Goal: Information Seeking & Learning: Learn about a topic

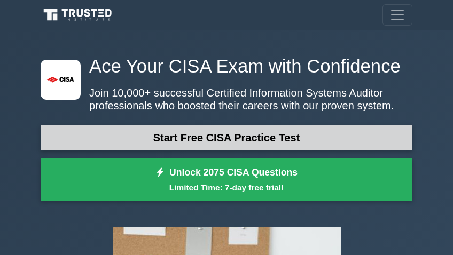
click at [241, 134] on link "Start Free CISA Practice Test" at bounding box center [227, 138] width 372 height 26
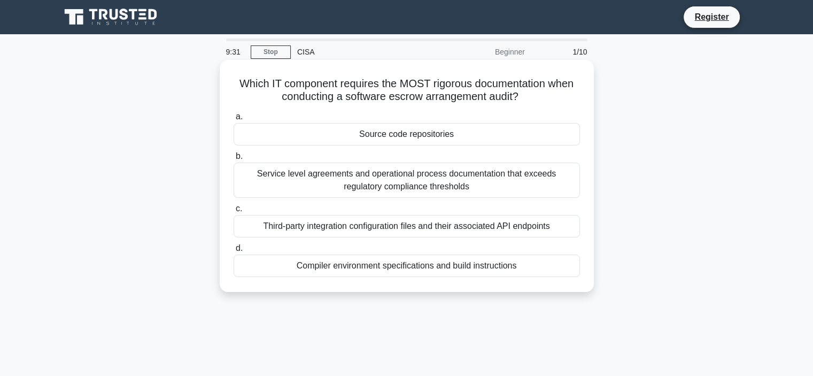
click at [445, 136] on div "Source code repositories" at bounding box center [406, 134] width 346 height 22
click at [233, 120] on input "a. Source code repositories" at bounding box center [233, 116] width 0 height 7
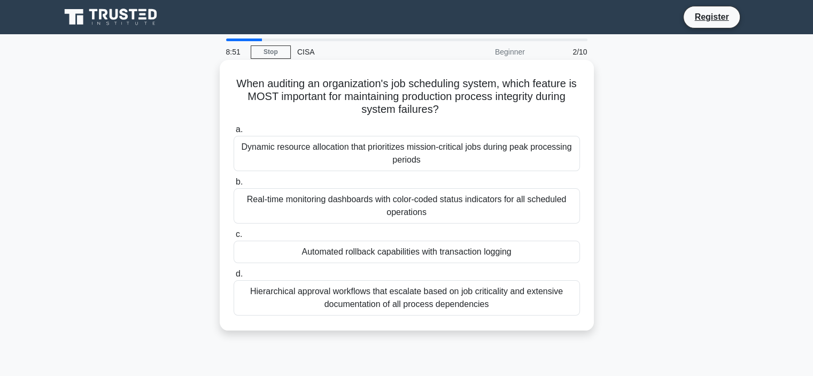
click at [434, 255] on div "Automated rollback capabilities with transaction logging" at bounding box center [406, 251] width 346 height 22
click at [233, 238] on input "c. Automated rollback capabilities with transaction logging" at bounding box center [233, 234] width 0 height 7
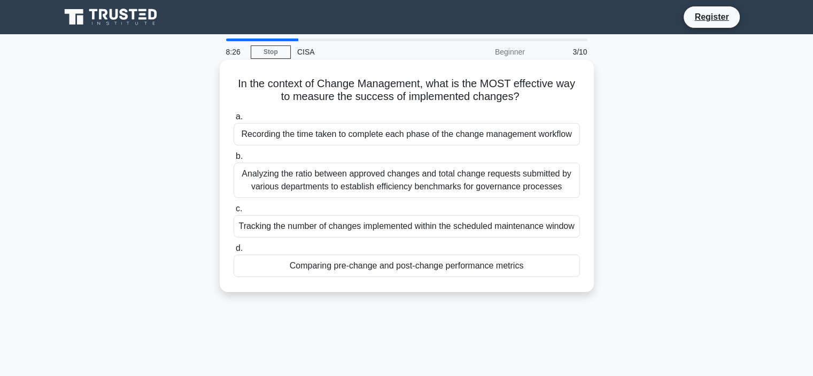
click at [452, 255] on div "Comparing pre-change and post-change performance metrics" at bounding box center [406, 265] width 346 height 22
click at [233, 252] on input "d. Comparing pre-change and post-change performance metrics" at bounding box center [233, 248] width 0 height 7
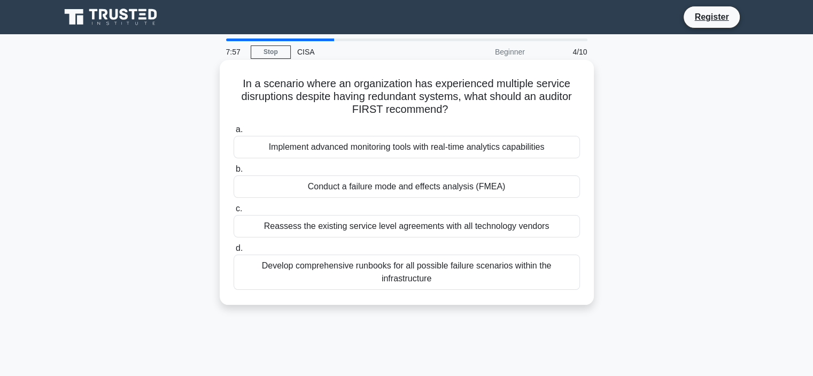
click at [446, 186] on div "Conduct a failure mode and effects analysis (FMEA)" at bounding box center [406, 186] width 346 height 22
click at [233, 173] on input "b. Conduct a failure mode and effects analysis (FMEA)" at bounding box center [233, 169] width 0 height 7
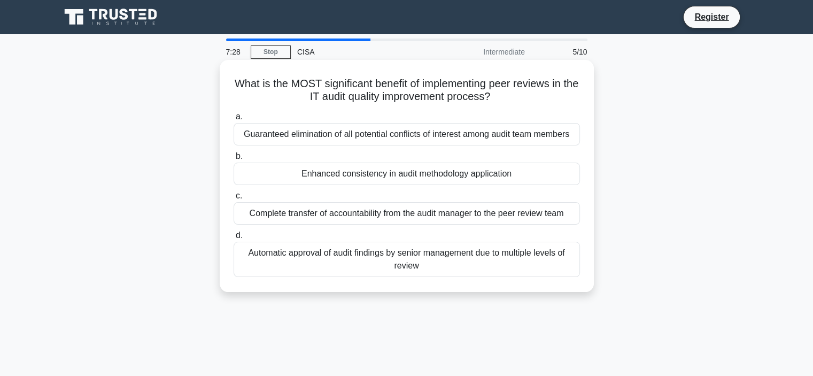
click at [388, 174] on div "Enhanced consistency in audit methodology application" at bounding box center [406, 173] width 346 height 22
click at [233, 160] on input "b. Enhanced consistency in audit methodology application" at bounding box center [233, 156] width 0 height 7
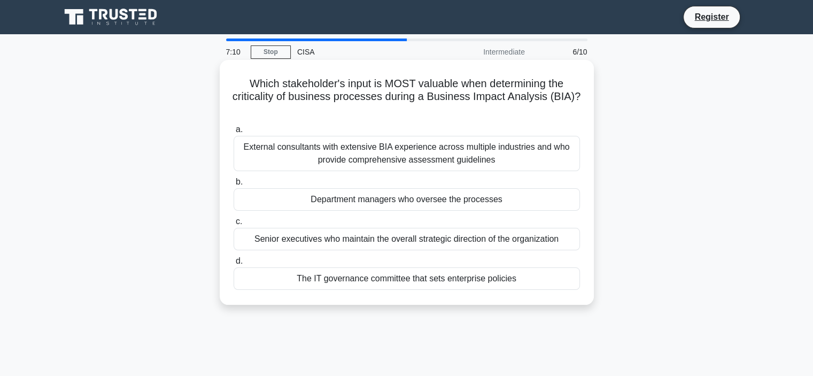
click at [450, 255] on div "The IT governance committee that sets enterprise policies" at bounding box center [406, 278] width 346 height 22
click at [233, 255] on input "d. The IT governance committee that sets enterprise policies" at bounding box center [233, 260] width 0 height 7
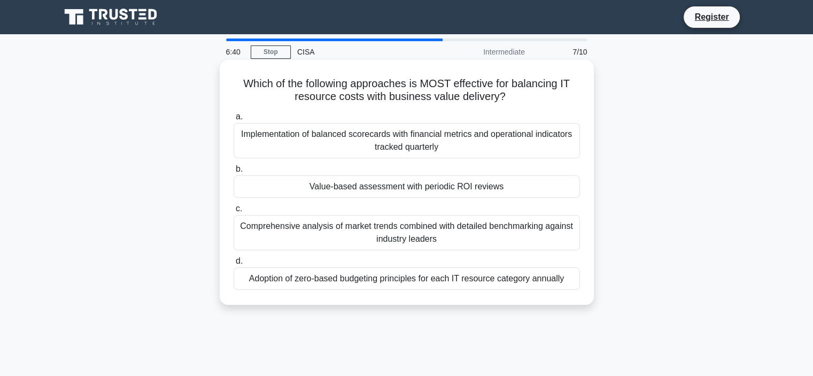
click at [450, 147] on div "Implementation of balanced scorecards with financial metrics and operational in…" at bounding box center [406, 140] width 346 height 35
click at [233, 120] on input "a. Implementation of balanced scorecards with financial metrics and operational…" at bounding box center [233, 116] width 0 height 7
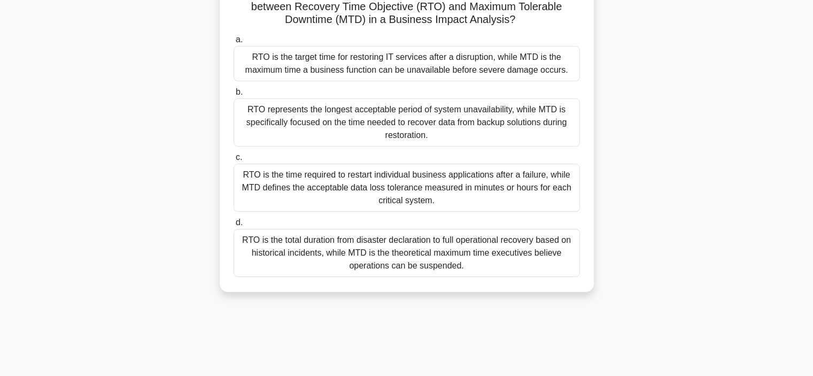
scroll to position [107, 0]
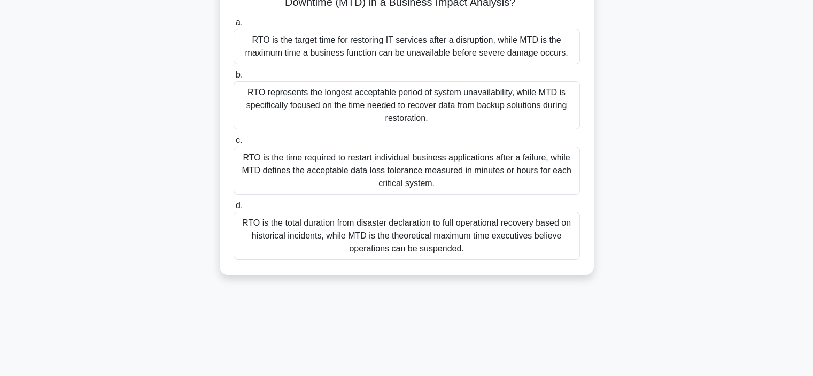
click at [413, 241] on div "RTO is the total duration from disaster declaration to full operational recover…" at bounding box center [406, 236] width 346 height 48
click at [233, 209] on input "d. RTO is the total duration from disaster declaration to full operational reco…" at bounding box center [233, 205] width 0 height 7
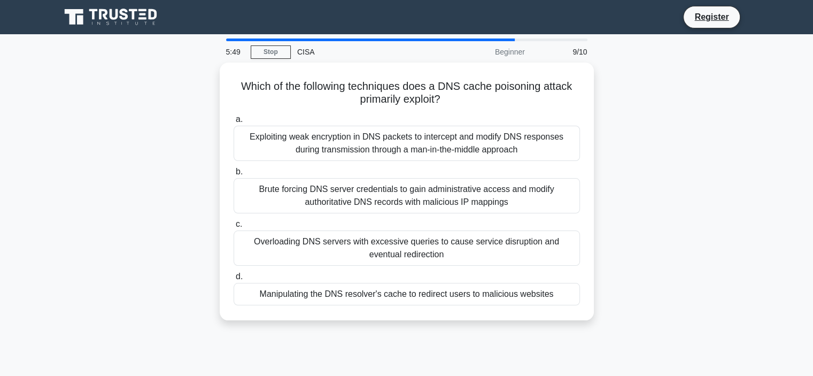
scroll to position [0, 0]
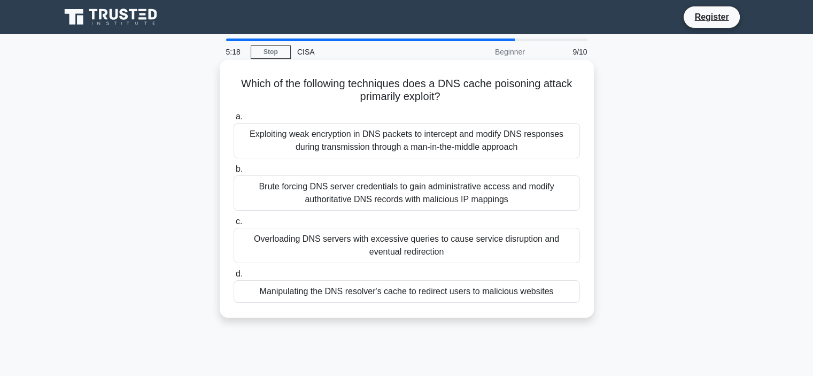
click at [452, 255] on div "Manipulating the DNS resolver's cache to redirect users to malicious websites" at bounding box center [406, 291] width 346 height 22
click at [233, 255] on input "d. Manipulating the DNS resolver's cache to redirect users to malicious websites" at bounding box center [233, 273] width 0 height 7
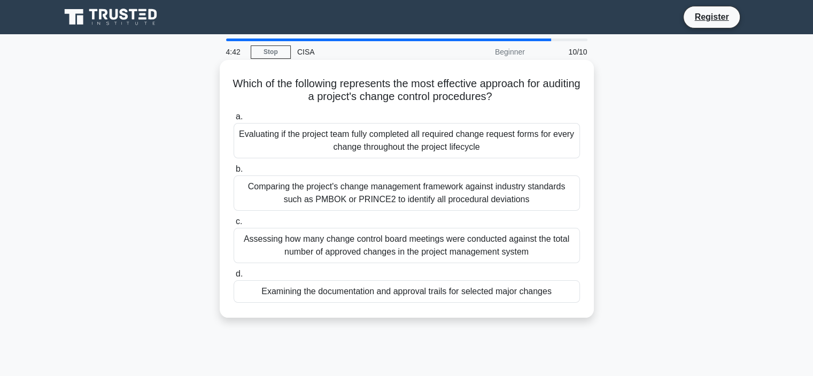
click at [449, 255] on div "Examining the documentation and approval trails for selected major changes" at bounding box center [406, 291] width 346 height 22
click at [233, 255] on input "d. Examining the documentation and approval trails for selected major changes" at bounding box center [233, 273] width 0 height 7
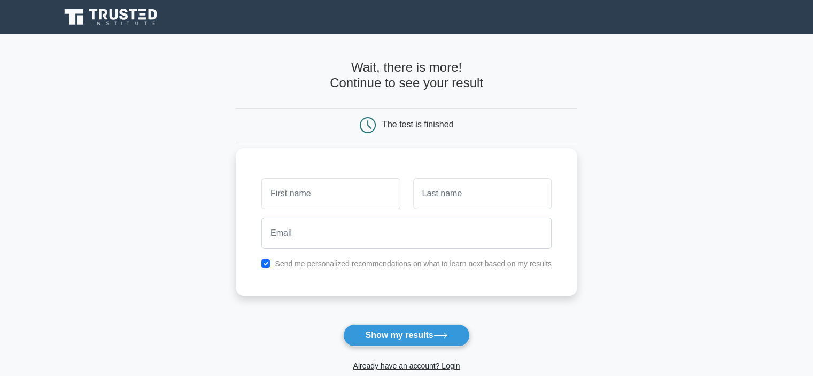
click at [334, 188] on input "text" at bounding box center [330, 193] width 138 height 31
type input "[PERSON_NAME]"
click at [485, 194] on input "text" at bounding box center [482, 193] width 138 height 31
type input "Watene"
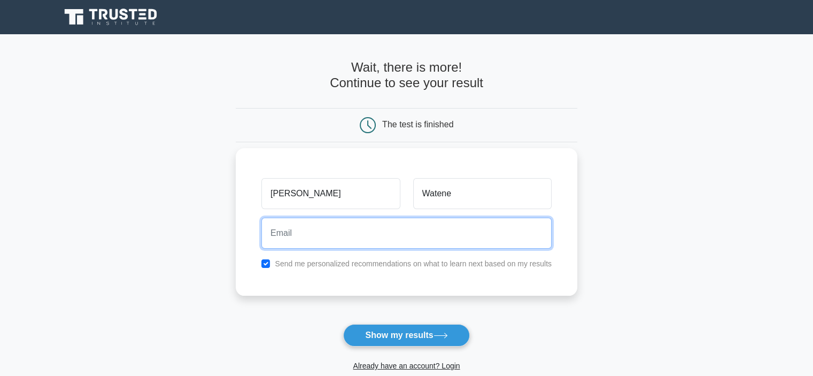
click at [335, 233] on input "email" at bounding box center [406, 232] width 290 height 31
type input "[EMAIL_ADDRESS][DOMAIN_NAME]"
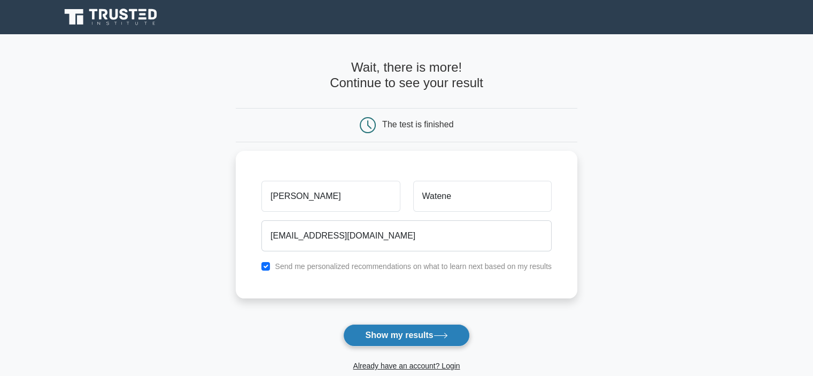
click at [390, 337] on button "Show my results" at bounding box center [406, 335] width 126 height 22
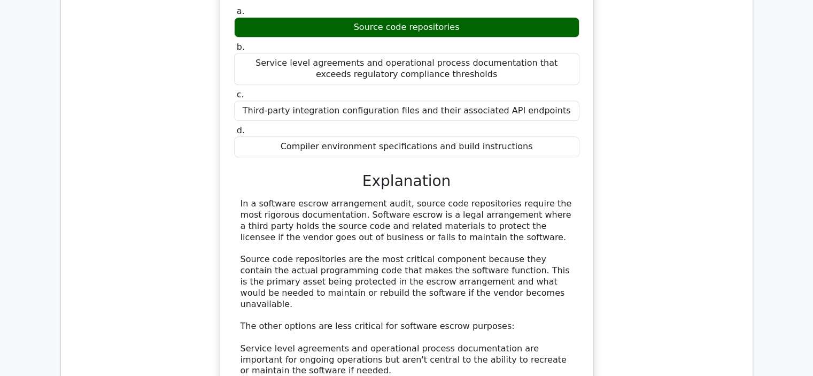
scroll to position [962, 0]
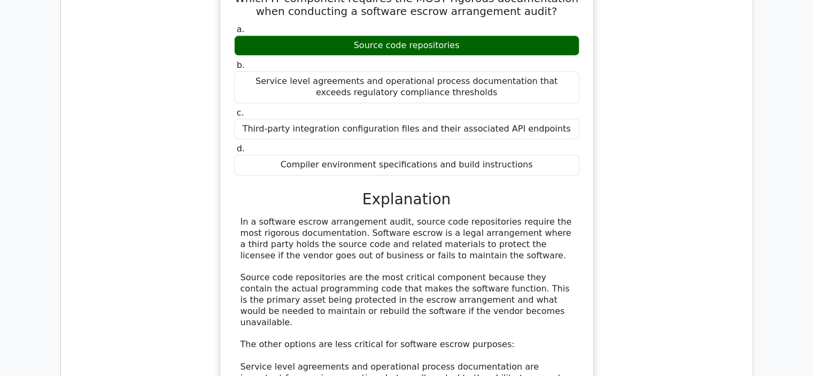
drag, startPoint x: 427, startPoint y: 178, endPoint x: 239, endPoint y: 149, distance: 190.2
click at [240, 216] on div "In a software escrow arrangement audit, source code repositories require the mo…" at bounding box center [406, 349] width 332 height 267
copy div "In a software escrow arrangement audit, source code repositories require the mo…"
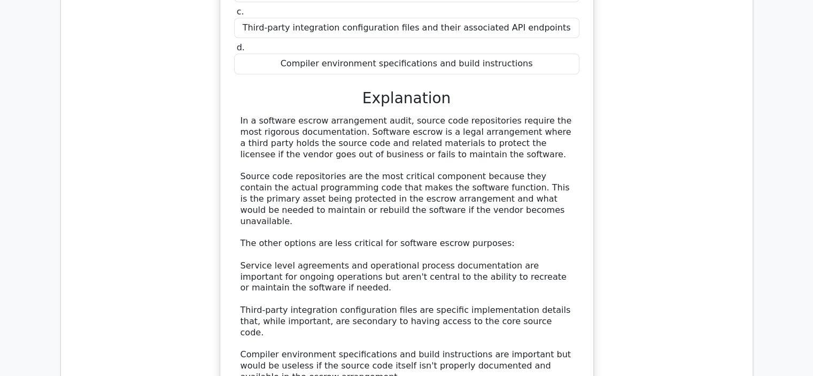
scroll to position [1068, 0]
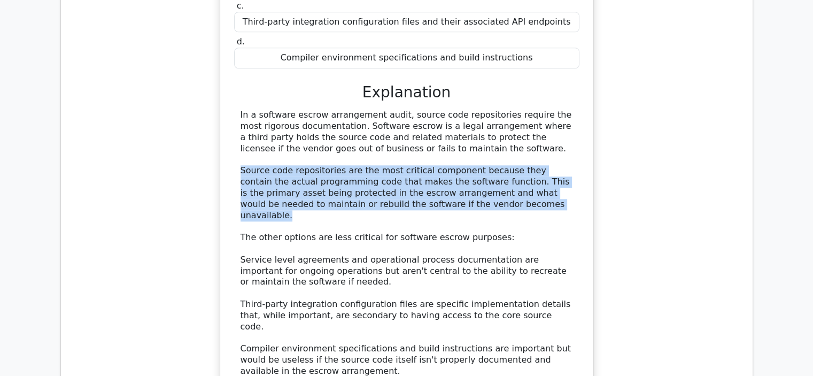
drag, startPoint x: 457, startPoint y: 131, endPoint x: 225, endPoint y: 96, distance: 235.0
click at [225, 96] on div "Which IT component requires the MOST rigorous documentation when conducting a s…" at bounding box center [406, 143] width 364 height 543
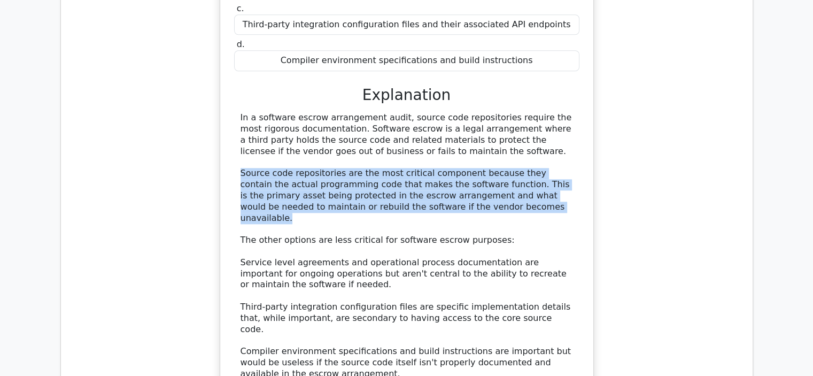
copy div "Source code repositories are the most critical component because they contain t…"
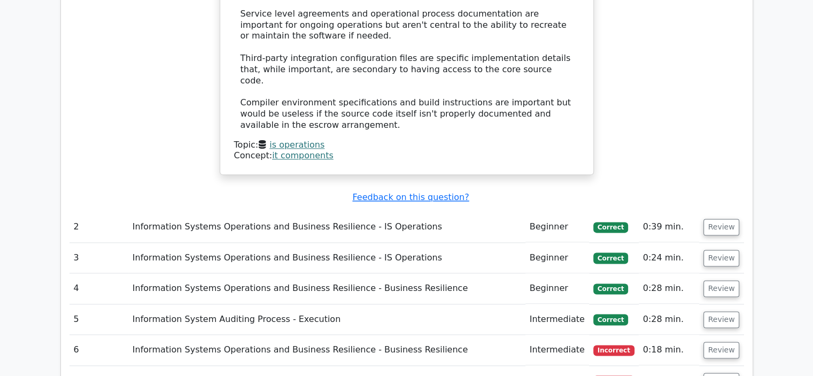
scroll to position [1335, 0]
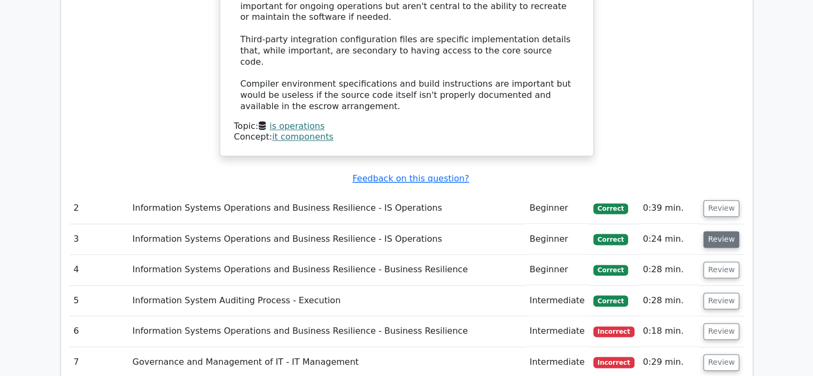
click at [722, 231] on button "Review" at bounding box center [721, 239] width 36 height 17
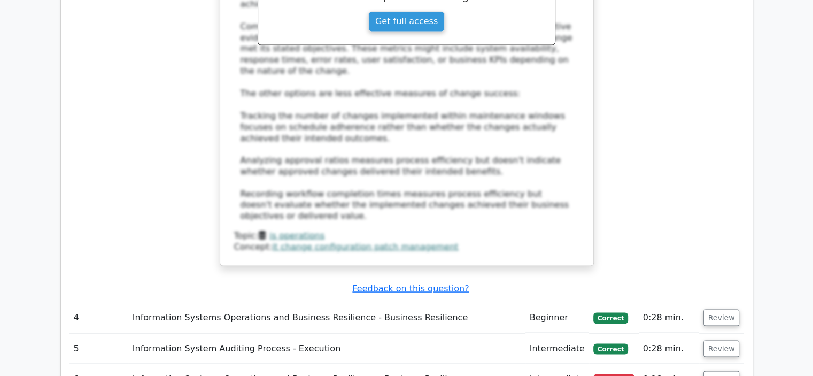
scroll to position [1977, 0]
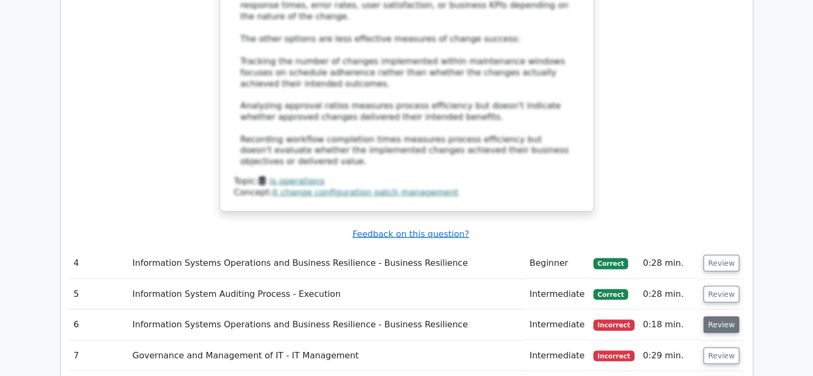
click at [716, 316] on button "Review" at bounding box center [721, 324] width 36 height 17
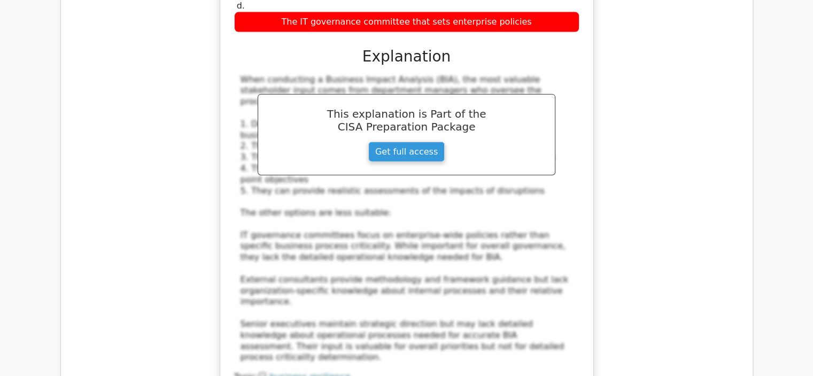
scroll to position [2564, 0]
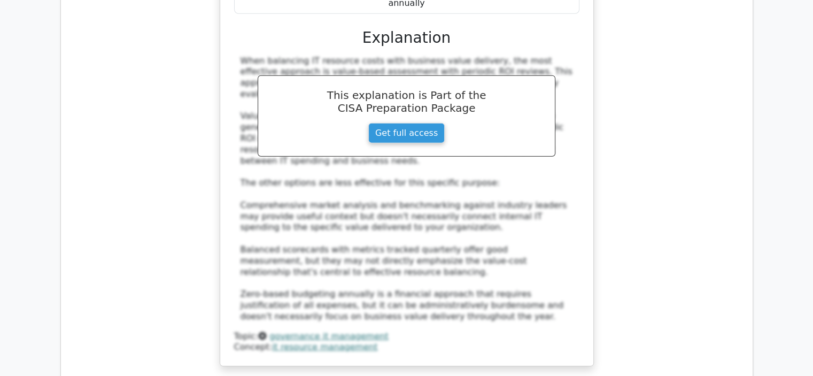
scroll to position [3205, 0]
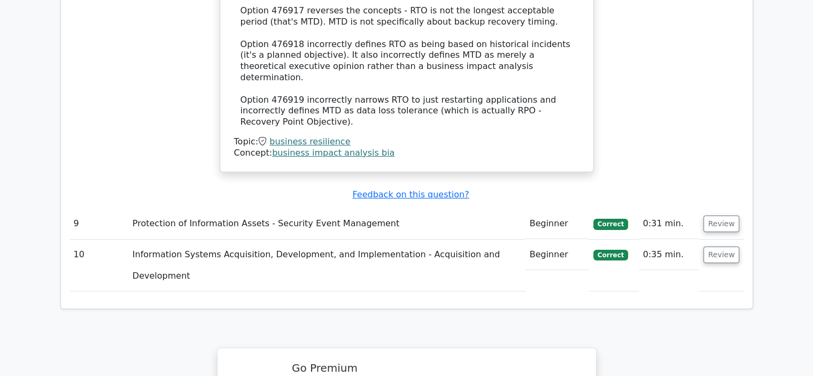
scroll to position [4167, 0]
